Goal: Task Accomplishment & Management: Complete application form

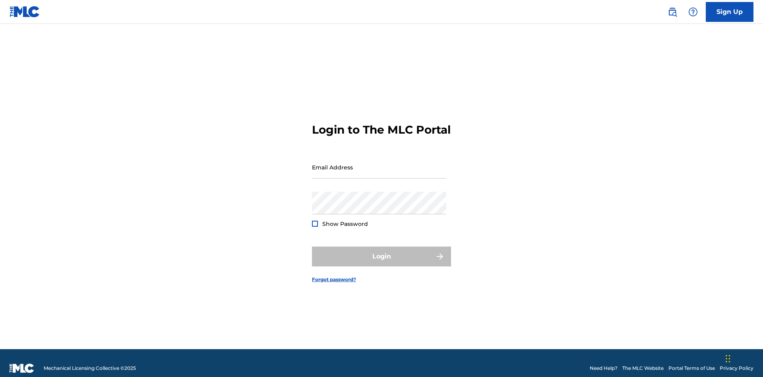
scroll to position [10, 0]
click at [729, 12] on link "Sign Up" at bounding box center [730, 12] width 48 height 20
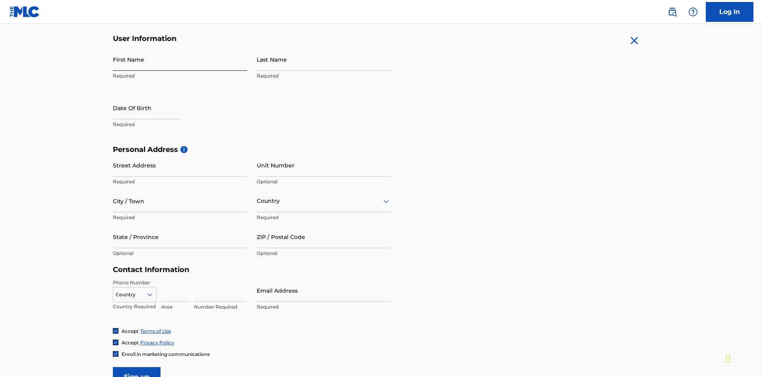
click at [180, 59] on input "First Name" at bounding box center [180, 59] width 134 height 23
type input "[PERSON_NAME]"
click at [324, 59] on input "Last Name" at bounding box center [324, 59] width 134 height 23
type input "Ribble"
click at [153, 97] on input "text" at bounding box center [147, 108] width 68 height 23
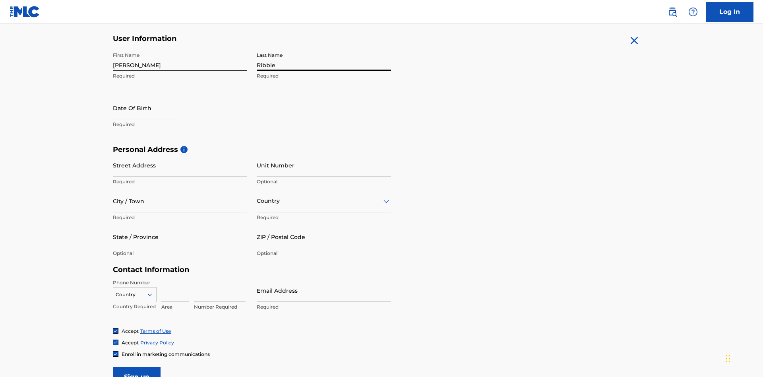
select select "8"
select select "2025"
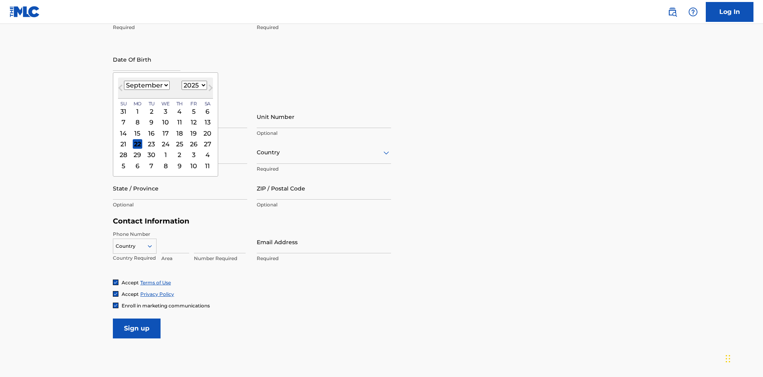
click at [146, 85] on select "January February March April May June July August September October November De…" at bounding box center [147, 85] width 46 height 9
select select "0"
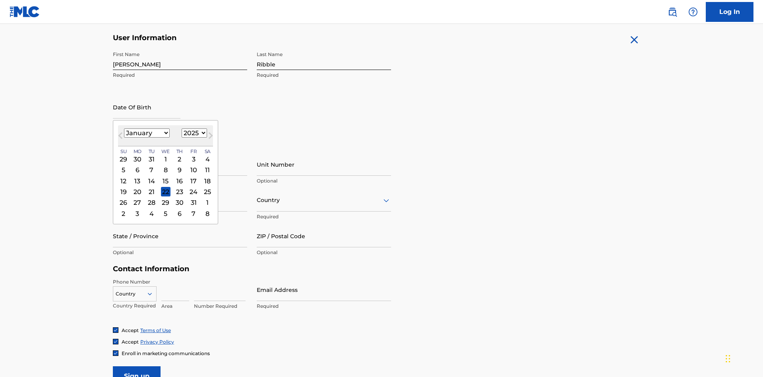
click at [193, 133] on select "1900 1901 1902 1903 1904 1905 1906 1907 1908 1909 1910 1911 1912 1913 1914 1915…" at bounding box center [194, 132] width 25 height 9
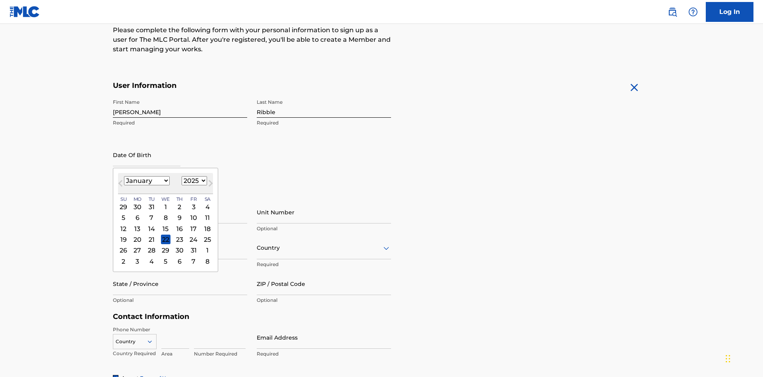
select select "1985"
click at [193, 180] on select "1900 1901 1902 1903 1904 1905 1906 1907 1908 1909 1910 1911 1912 1913 1914 1915…" at bounding box center [194, 180] width 25 height 9
click at [151, 213] on div "8" at bounding box center [152, 218] width 10 height 10
type input "January 8 1985"
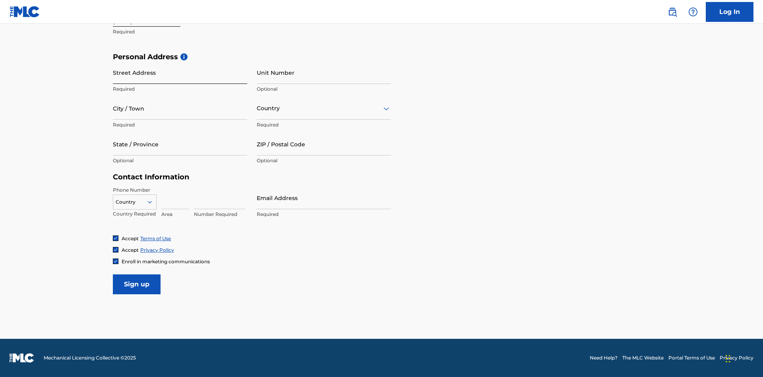
click at [180, 72] on input "Street Address" at bounding box center [180, 72] width 134 height 23
type input "9909 Elks Run Rd"
click at [180, 108] on input "City / Town" at bounding box center [180, 108] width 134 height 23
type input "Roseville"
click at [257, 108] on input "text" at bounding box center [258, 108] width 2 height 8
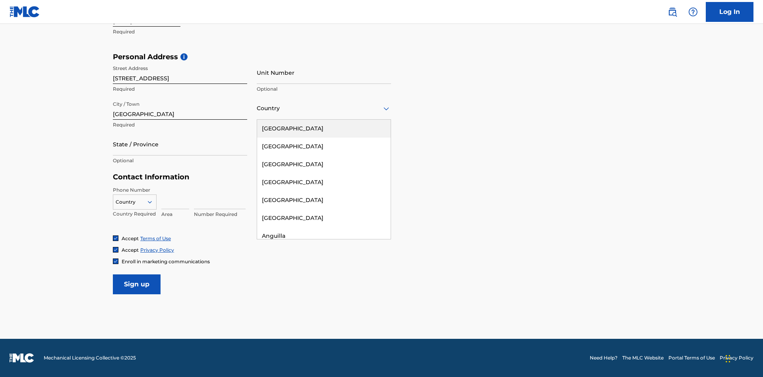
click at [324, 128] on div "United States" at bounding box center [323, 129] width 133 height 18
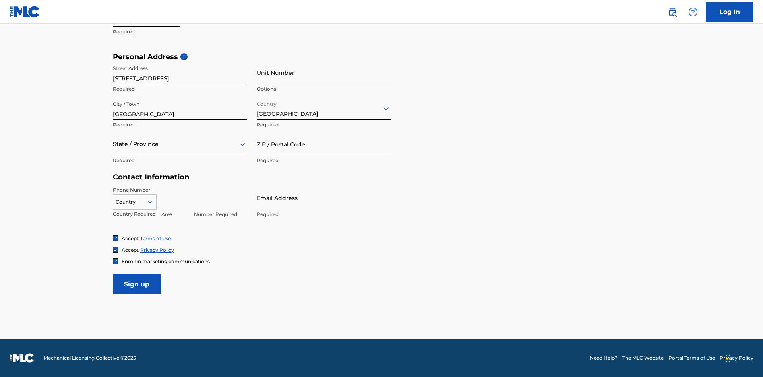
click at [180, 144] on div at bounding box center [180, 144] width 134 height 10
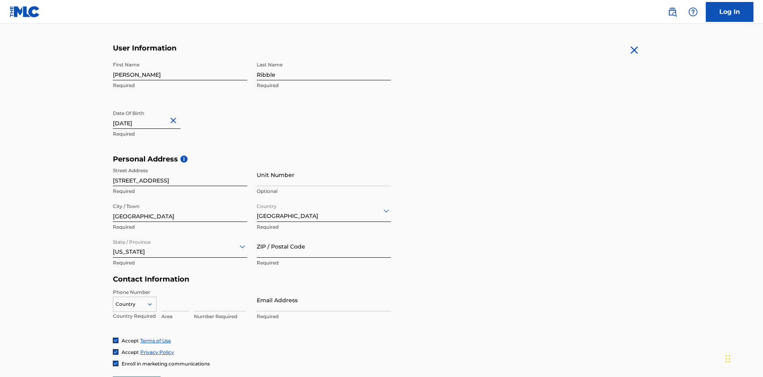
click at [324, 235] on input "ZIP / Postal Code" at bounding box center [324, 246] width 134 height 23
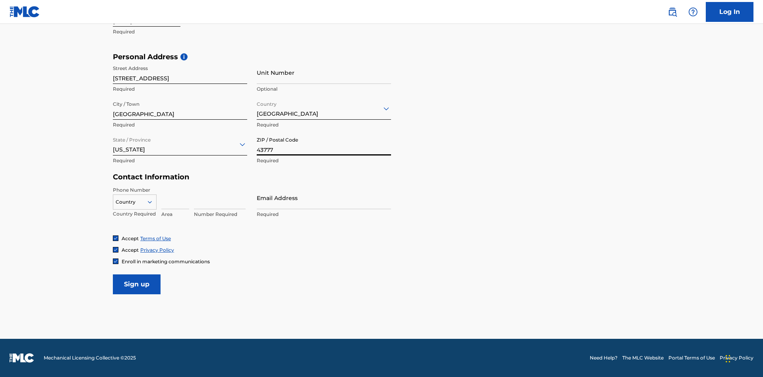
type input "43777"
click at [153, 201] on icon at bounding box center [149, 201] width 7 height 7
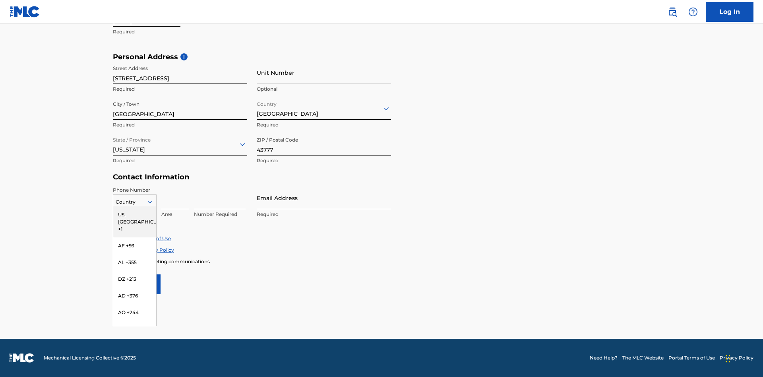
click at [135, 214] on div "US, CA +1" at bounding box center [134, 221] width 43 height 31
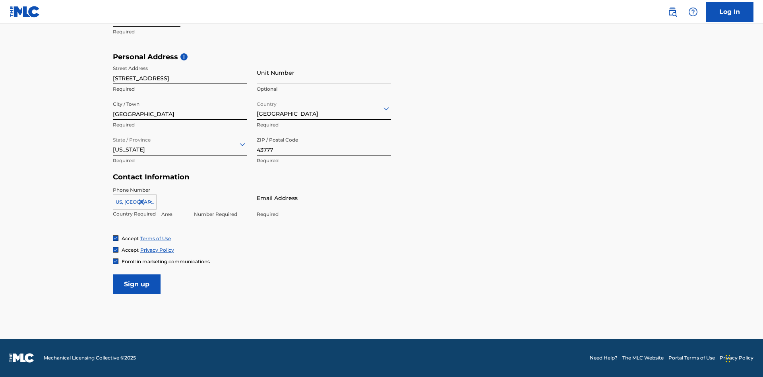
click at [175, 197] on input at bounding box center [175, 197] width 28 height 23
type input "740"
click at [220, 197] on input at bounding box center [220, 197] width 52 height 23
type input "8086351"
click at [324, 197] on input "Email Address" at bounding box center [324, 197] width 134 height 23
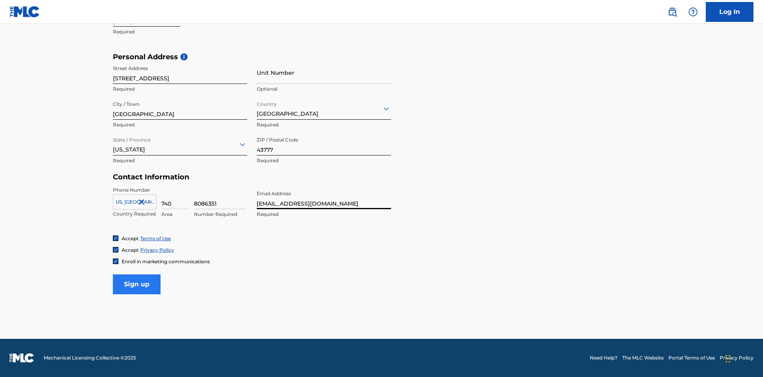
type input "[EMAIL_ADDRESS][DOMAIN_NAME]"
click at [137, 284] on input "Sign up" at bounding box center [137, 284] width 48 height 20
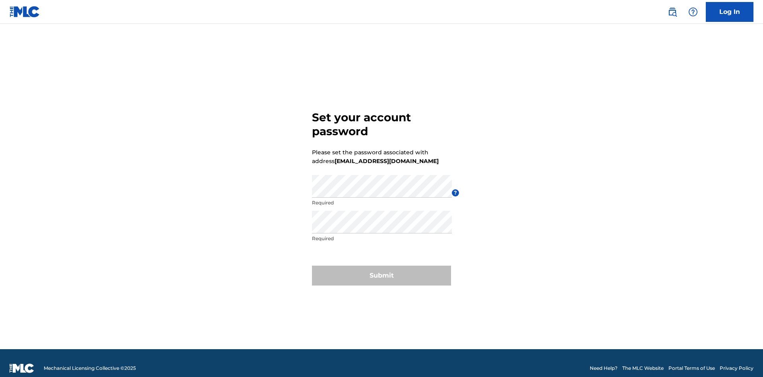
scroll to position [10, 0]
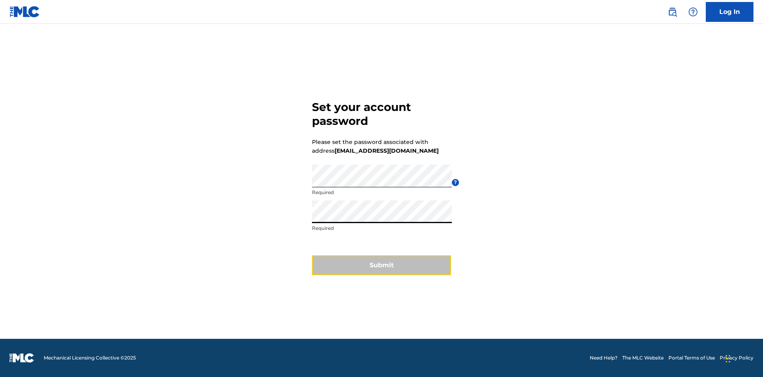
click at [381, 270] on button "Submit" at bounding box center [381, 265] width 139 height 20
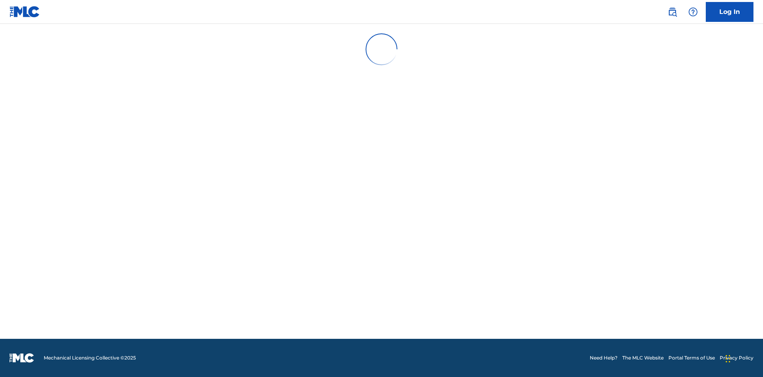
scroll to position [0, 0]
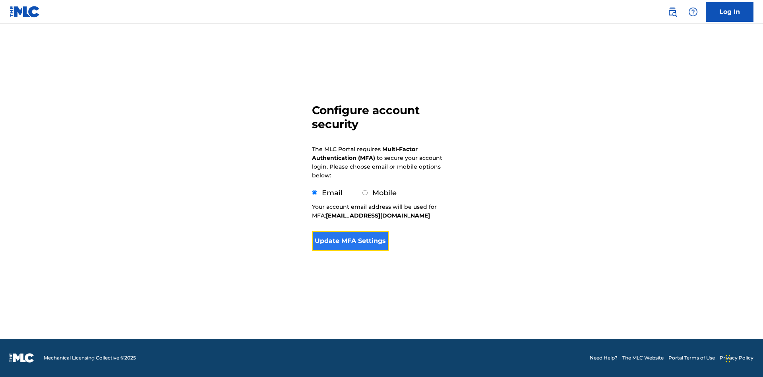
click at [350, 251] on button "Update MFA Settings" at bounding box center [350, 241] width 77 height 20
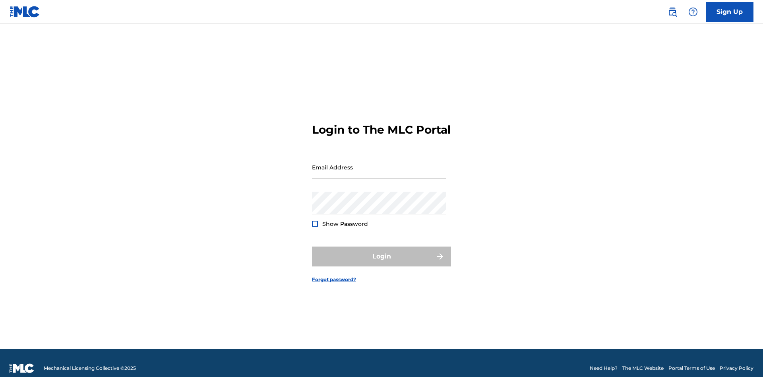
scroll to position [10, 0]
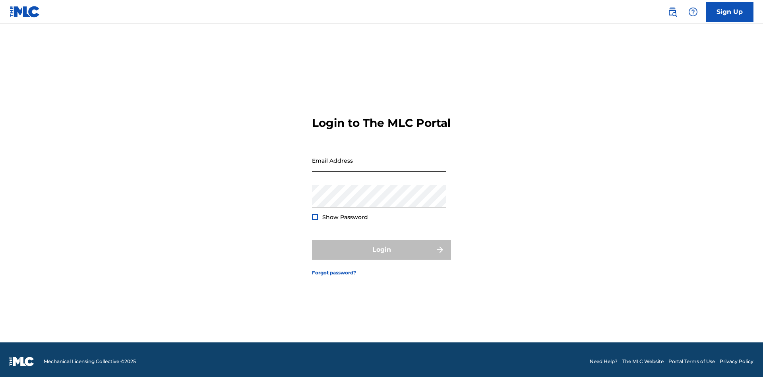
click at [379, 163] on input "Email Address" at bounding box center [379, 160] width 134 height 23
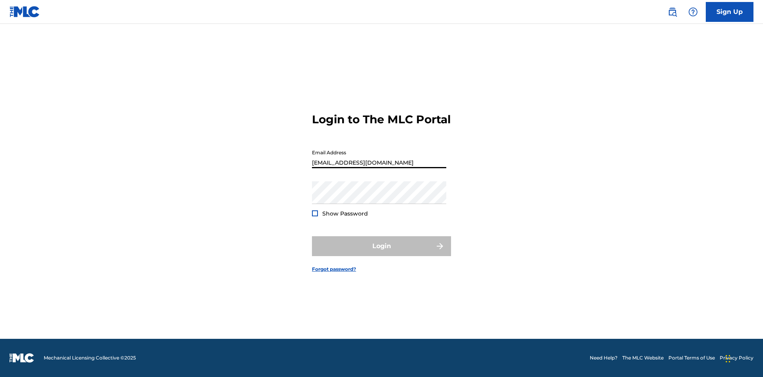
type input "[EMAIL_ADDRESS][DOMAIN_NAME]"
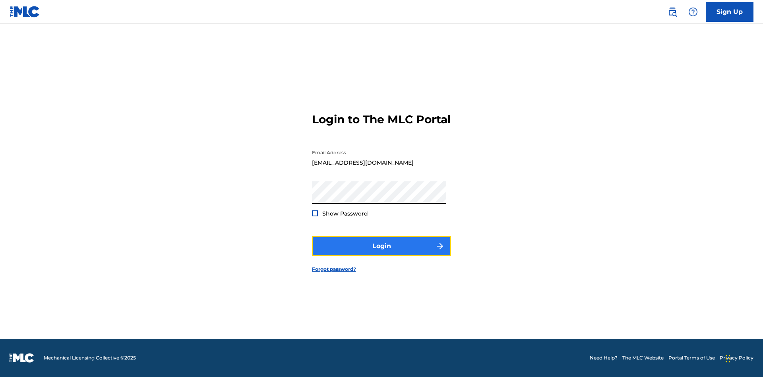
click at [381, 253] on button "Login" at bounding box center [381, 246] width 139 height 20
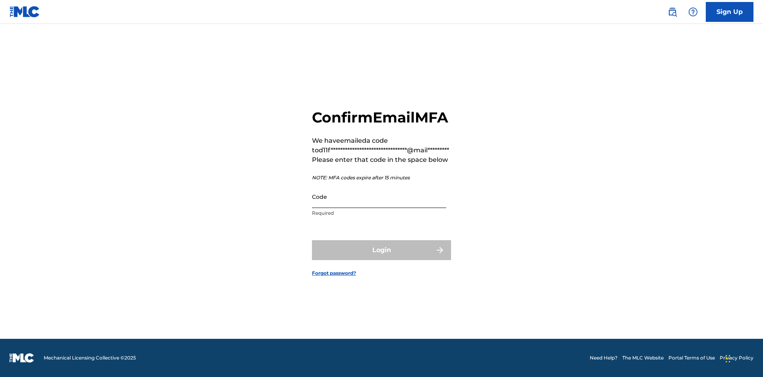
click at [379, 205] on input "Code" at bounding box center [379, 196] width 134 height 23
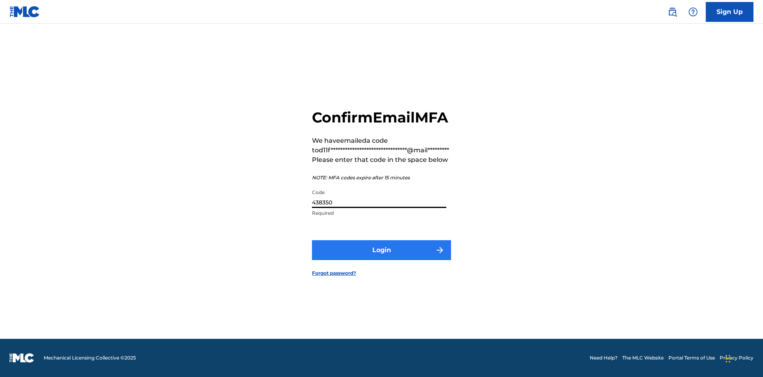
type input "438350"
click at [381, 259] on button "Login" at bounding box center [381, 250] width 139 height 20
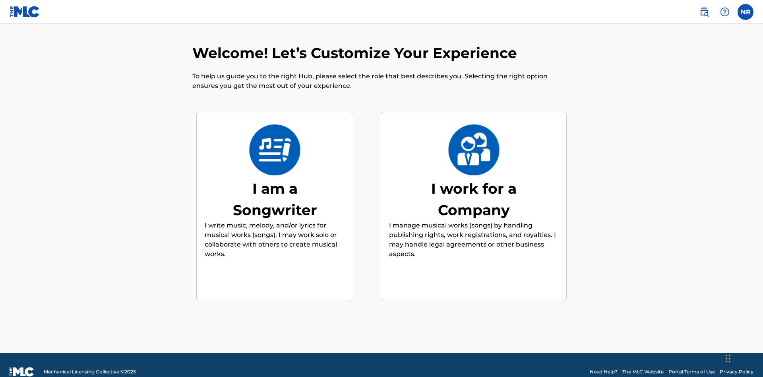
scroll to position [6, 0]
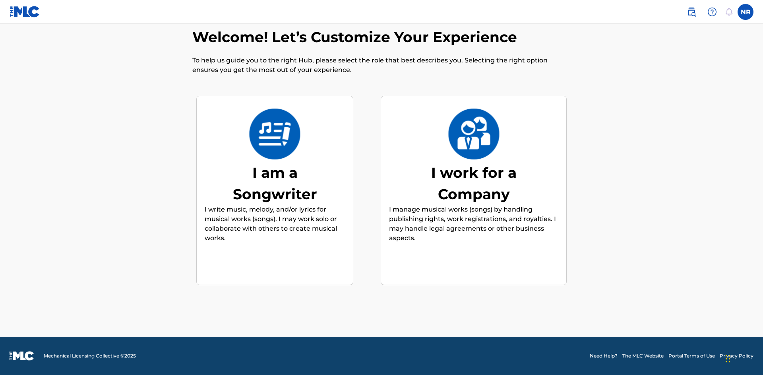
click at [275, 185] on div "I am a Songwriter" at bounding box center [274, 183] width 119 height 43
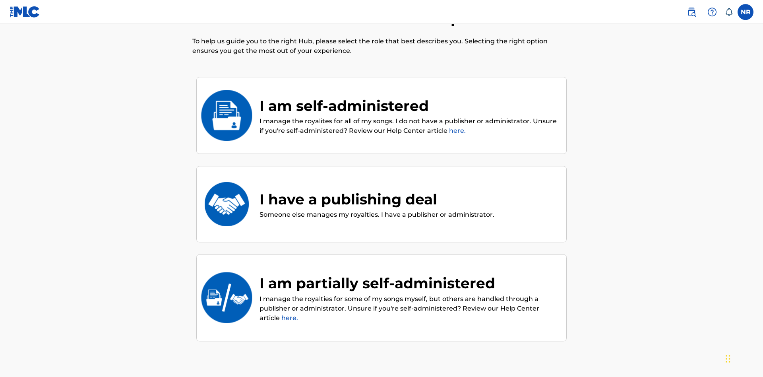
scroll to position [36, 0]
